Goal: Task Accomplishment & Management: Manage account settings

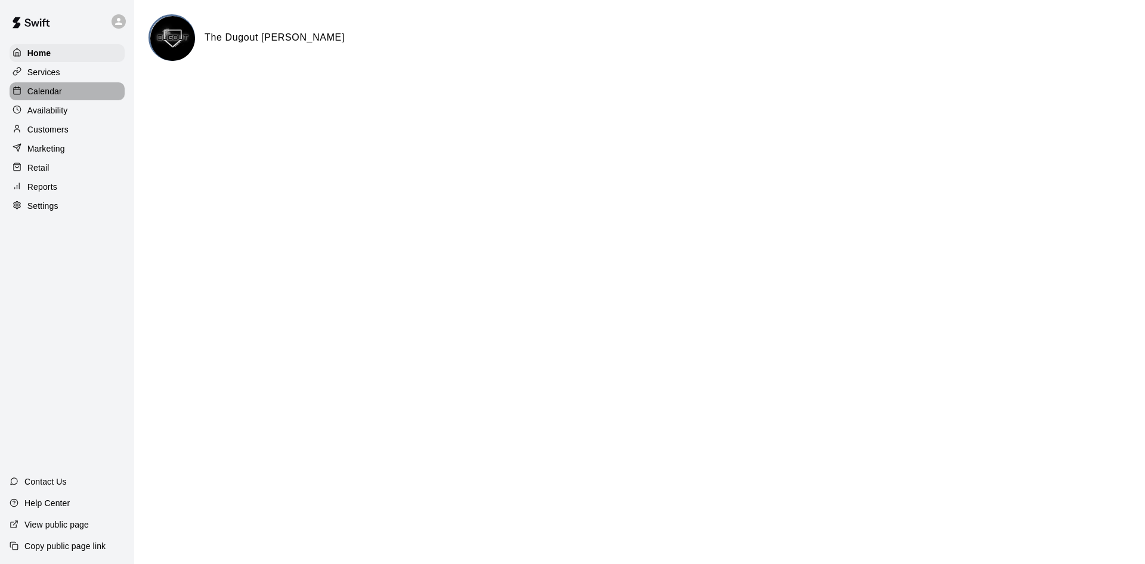
click at [48, 85] on div "Calendar" at bounding box center [67, 91] width 115 height 18
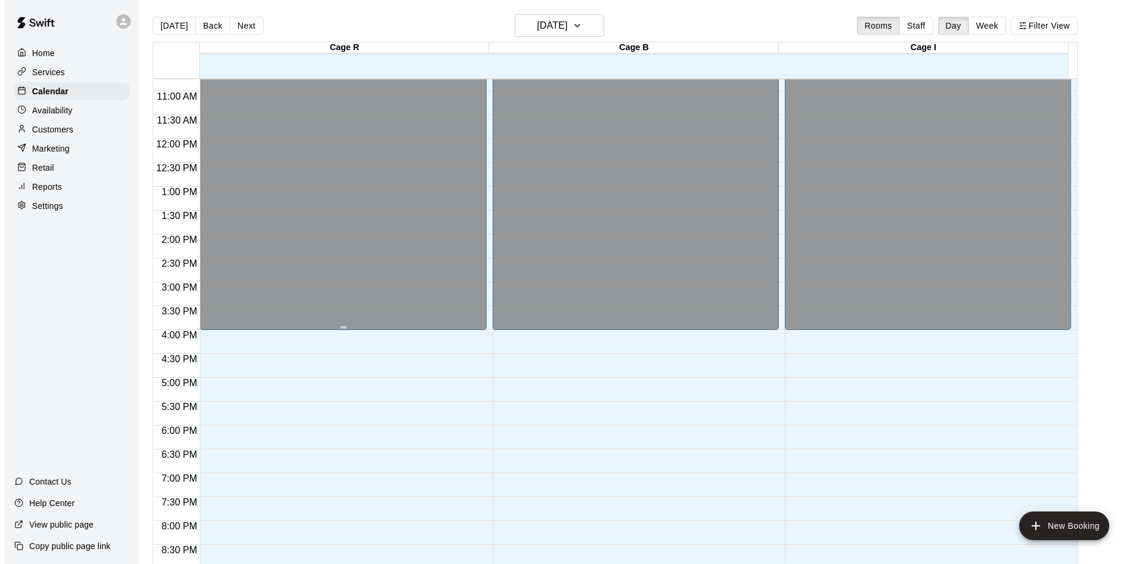
scroll to position [546, 0]
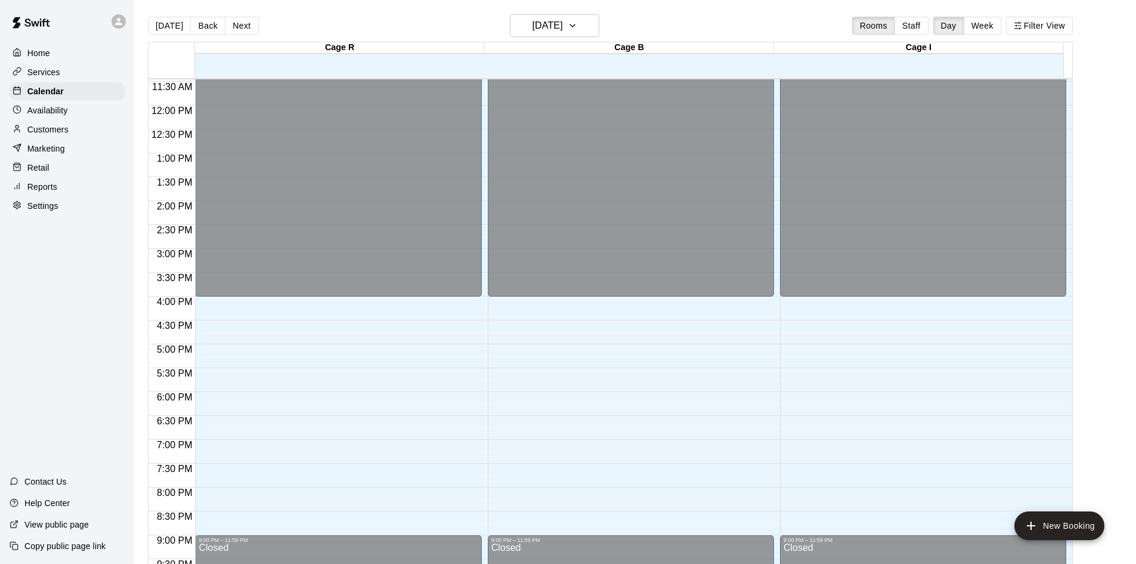
click at [216, 304] on div "12:00 AM – 4:00 PM Closed 9:00 PM – 11:59 PM Closed" at bounding box center [338, 105] width 286 height 1145
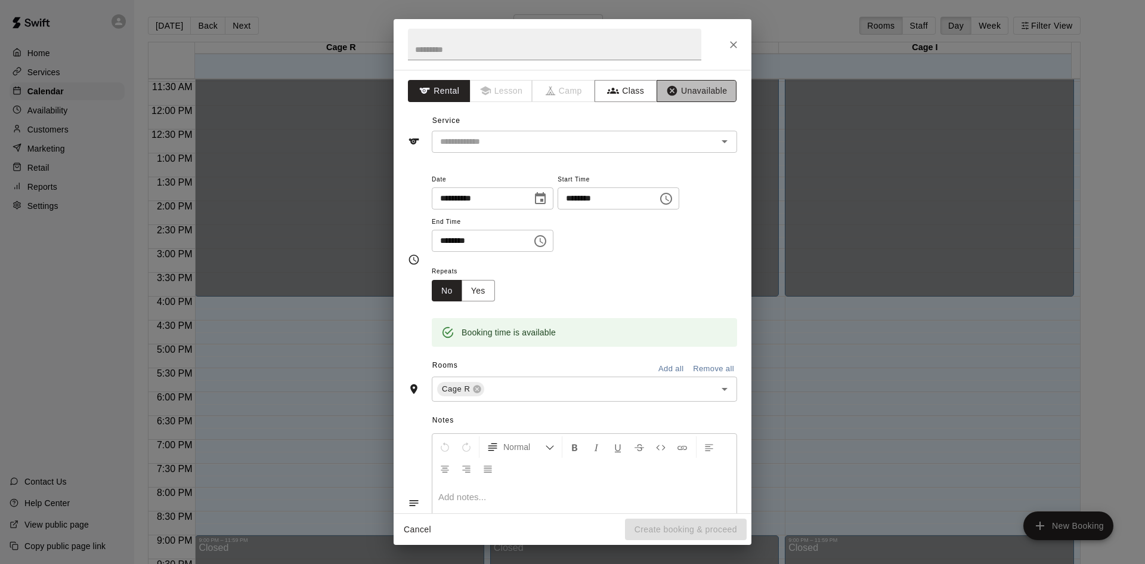
click at [702, 92] on button "Unavailable" at bounding box center [697, 91] width 80 height 22
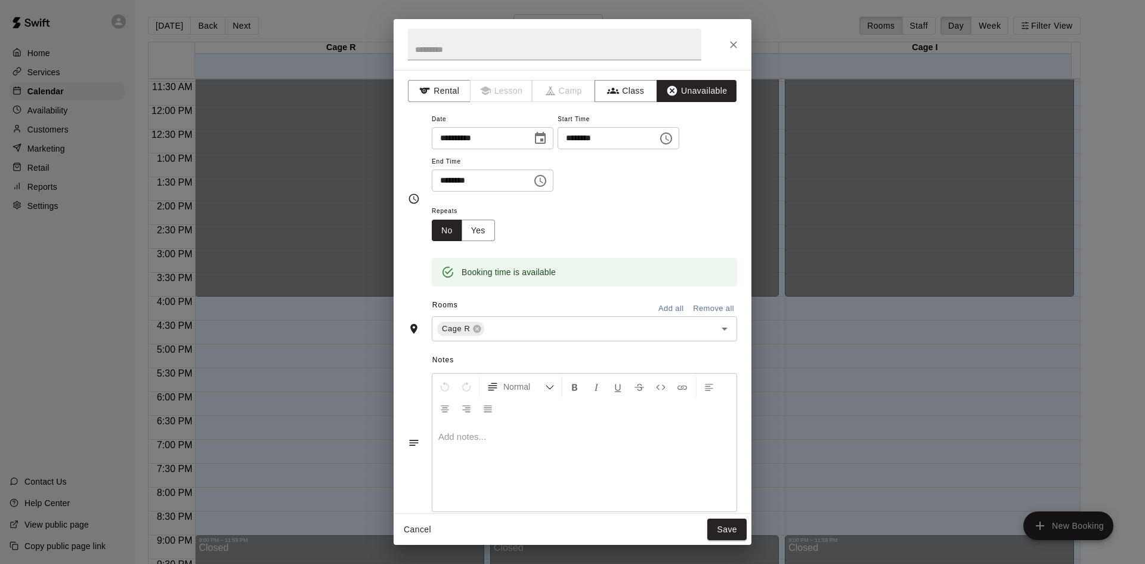
click at [552, 184] on button "Choose time, selected time is 4:30 PM" at bounding box center [540, 181] width 24 height 24
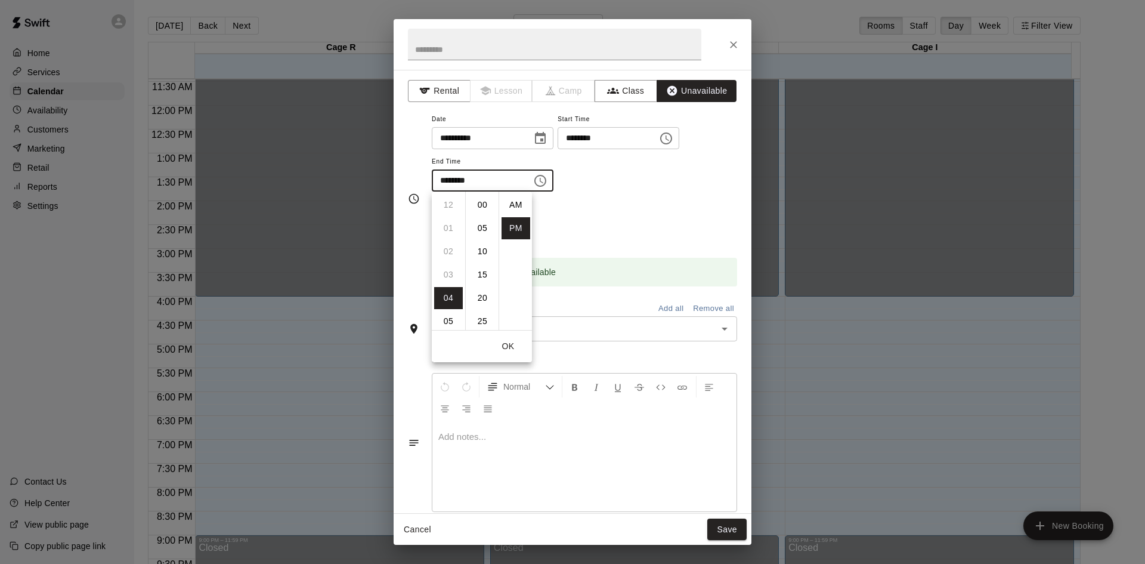
scroll to position [21, 0]
click at [448, 250] on li "06" at bounding box center [448, 251] width 29 height 22
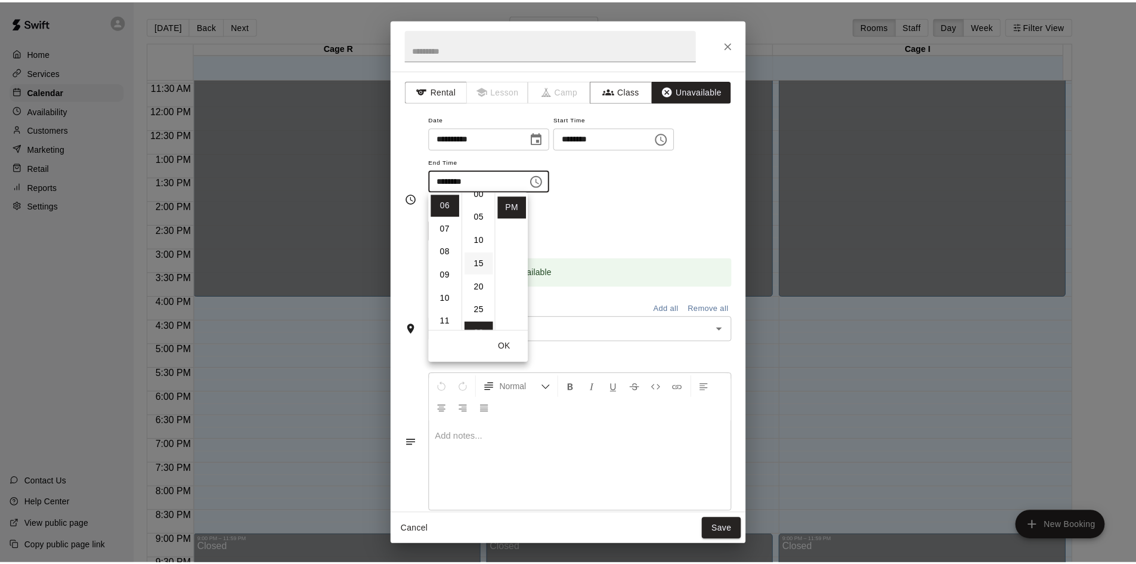
scroll to position [0, 0]
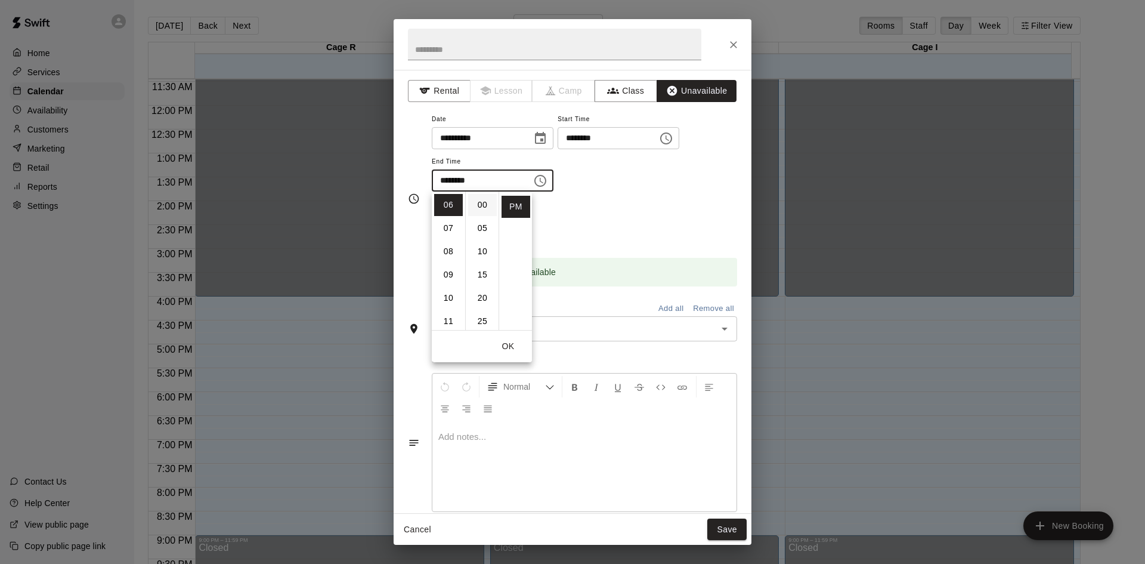
click at [475, 203] on li "00" at bounding box center [482, 205] width 29 height 22
type input "********"
click at [668, 216] on div "Repeats No Yes" at bounding box center [584, 222] width 305 height 38
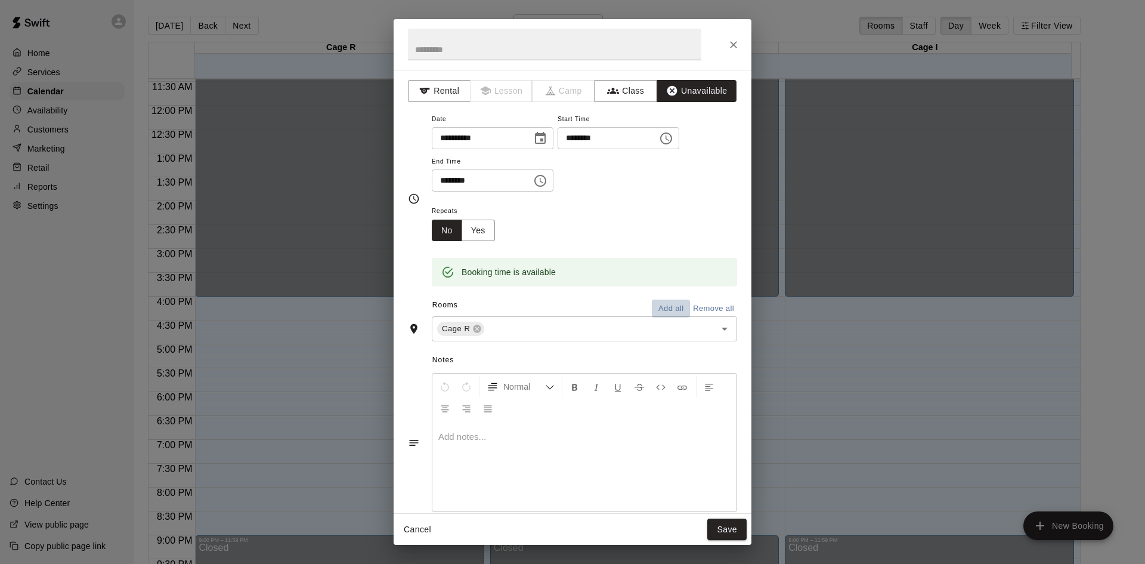
click at [672, 305] on button "Add all" at bounding box center [671, 308] width 38 height 18
click at [725, 528] on button "Save" at bounding box center [726, 529] width 39 height 22
